Goal: Information Seeking & Learning: Learn about a topic

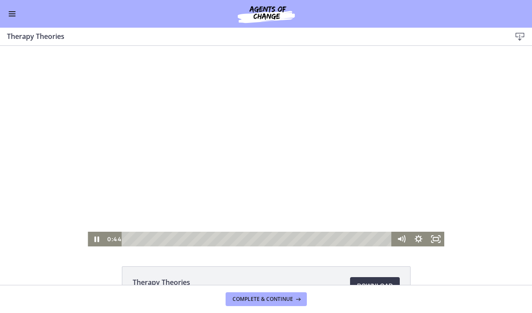
scroll to position [349, 0]
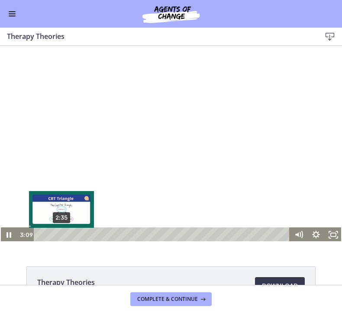
click at [61, 234] on div "2:35" at bounding box center [162, 234] width 245 height 15
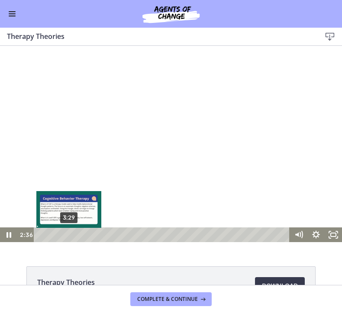
click at [70, 234] on div "3:29" at bounding box center [162, 234] width 245 height 15
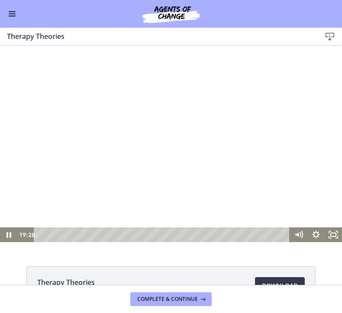
click at [157, 149] on div at bounding box center [171, 146] width 342 height 192
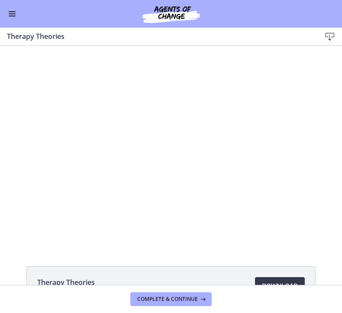
click at [157, 149] on div at bounding box center [171, 146] width 342 height 192
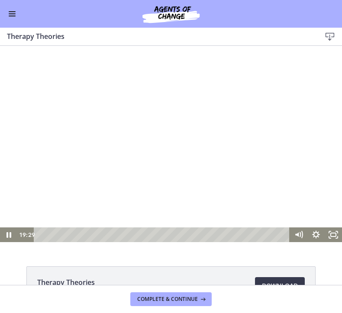
click at [157, 149] on div at bounding box center [171, 146] width 342 height 192
click at [274, 185] on div at bounding box center [171, 146] width 342 height 192
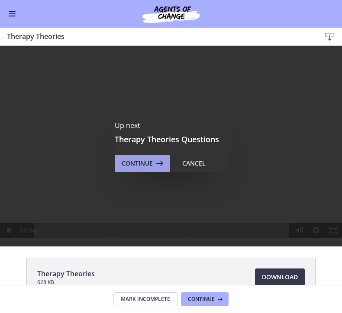
click at [150, 162] on span "Continue" at bounding box center [137, 163] width 31 height 10
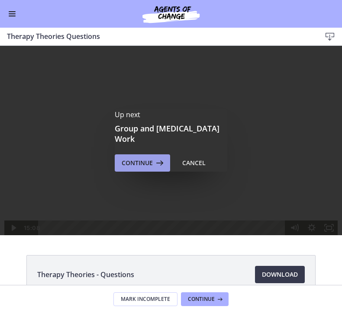
click at [144, 166] on span "Continue" at bounding box center [137, 163] width 31 height 10
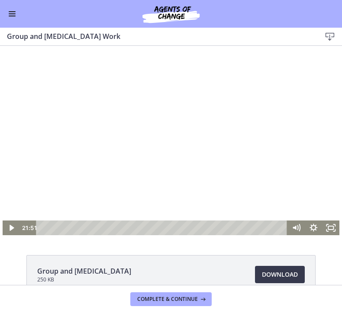
click at [40, 181] on div at bounding box center [171, 140] width 337 height 189
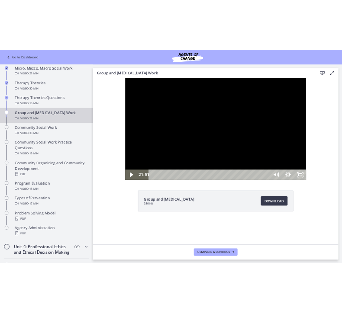
scroll to position [352, 0]
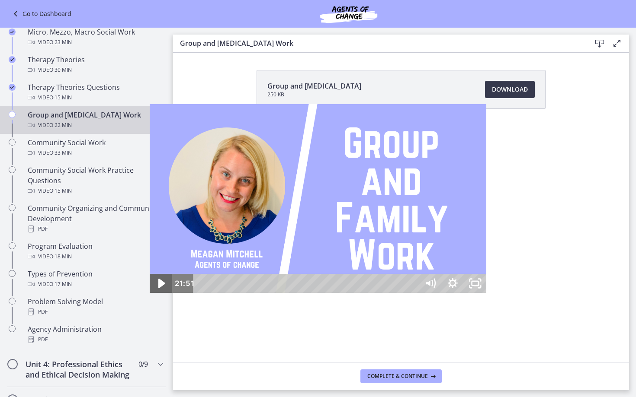
click at [158, 289] on icon "Play Video" at bounding box center [161, 284] width 7 height 10
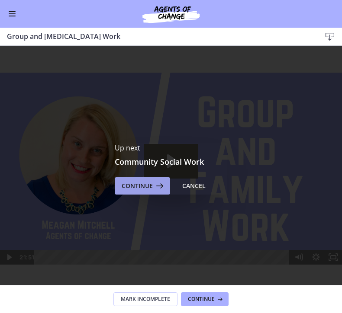
scroll to position [0, 0]
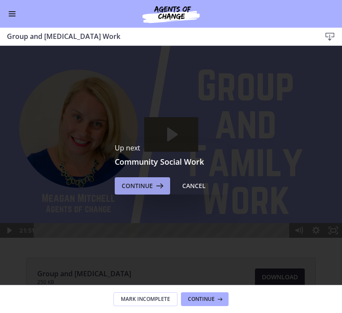
click at [154, 181] on icon at bounding box center [159, 186] width 12 height 10
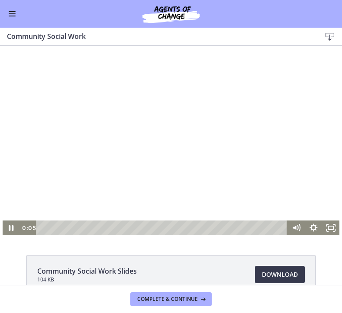
click at [175, 122] on div at bounding box center [171, 140] width 337 height 189
